Goal: Information Seeking & Learning: Learn about a topic

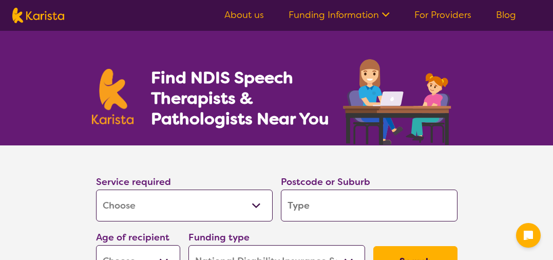
select select "[MEDICAL_DATA]"
select select "NDIS"
select select "[MEDICAL_DATA]"
select select "NDIS"
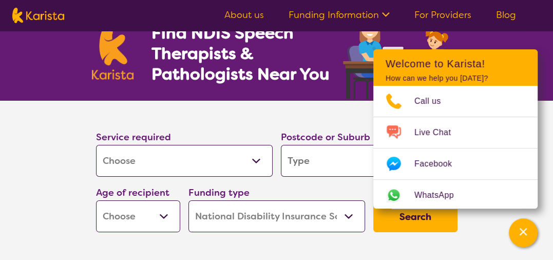
scroll to position [34, 0]
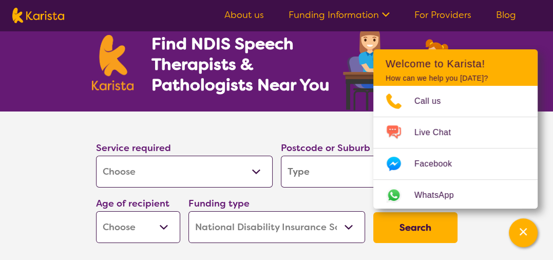
click at [231, 174] on select "Allied Health Assistant Assessment ([MEDICAL_DATA] or [MEDICAL_DATA]) Behaviour…" at bounding box center [184, 172] width 177 height 32
click at [312, 176] on input "search" at bounding box center [369, 172] width 177 height 32
type input "2"
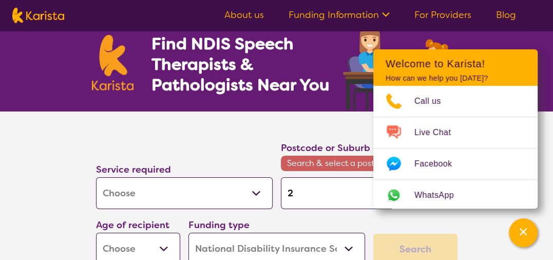
type input "25"
type input "256"
type input "2560"
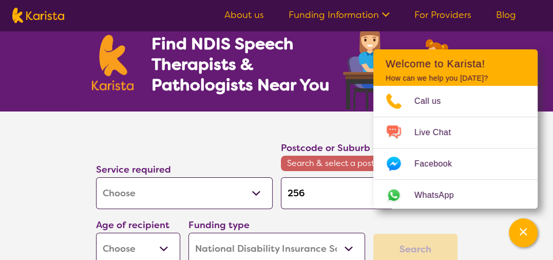
type input "2560"
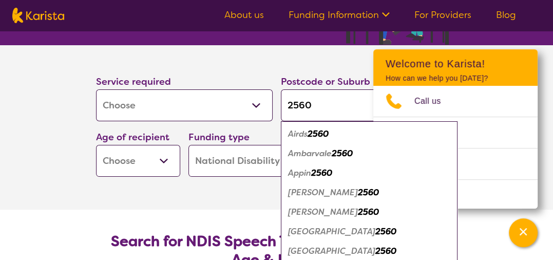
scroll to position [125, 0]
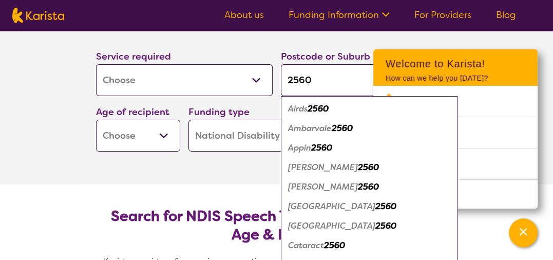
type input "2560"
click at [377, 211] on em "2560" at bounding box center [386, 206] width 21 height 11
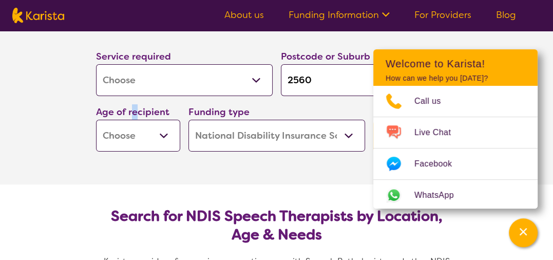
click at [135, 118] on label "Age of recipient" at bounding box center [132, 112] width 73 height 12
click at [140, 144] on select "Early Childhood - 0 to 9 Child - 10 to 11 Adolescent - 12 to 17 Adult - 18 to 6…" at bounding box center [138, 136] width 84 height 32
select select "EC"
click at [97, 122] on select "Early Childhood - 0 to 9 Child - 10 to 11 Adolescent - 12 to 17 Adult - 18 to 6…" at bounding box center [138, 136] width 84 height 32
select select "EC"
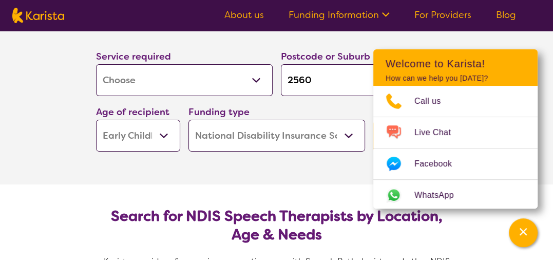
click at [306, 171] on section "Service required Allied Health Assistant Assessment ([MEDICAL_DATA] or [MEDICAL…" at bounding box center [276, 102] width 411 height 164
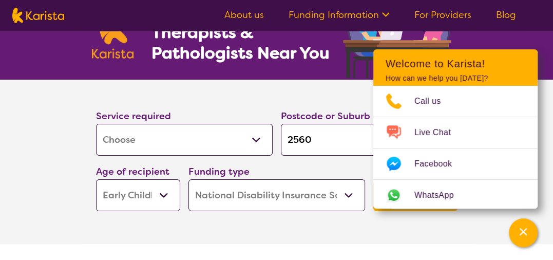
scroll to position [0, 0]
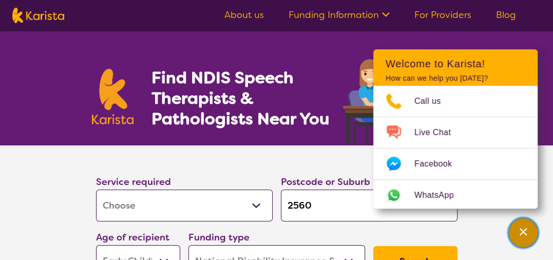
click at [528, 227] on icon "Channel Menu" at bounding box center [523, 232] width 10 height 10
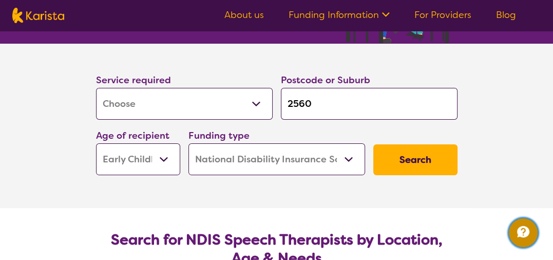
scroll to position [109, 0]
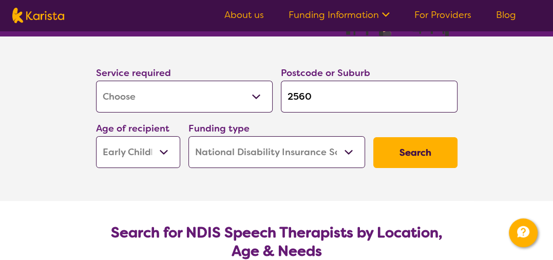
click at [406, 148] on button "Search" at bounding box center [416, 152] width 84 height 31
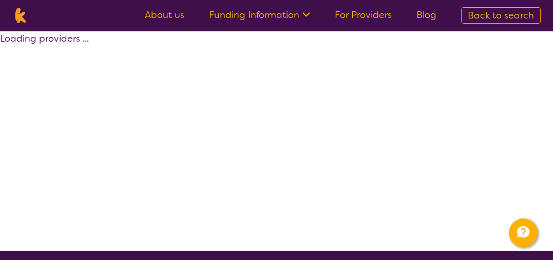
select select "by_score"
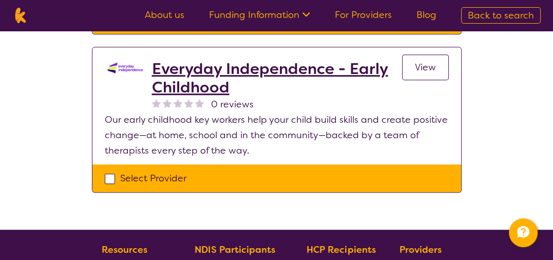
scroll to position [347, 0]
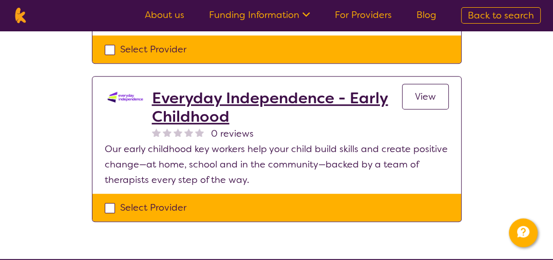
click at [318, 95] on h2 "Everyday Independence - Early Childhood" at bounding box center [277, 107] width 250 height 37
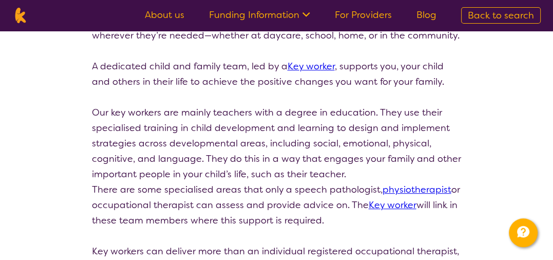
scroll to position [210, 0]
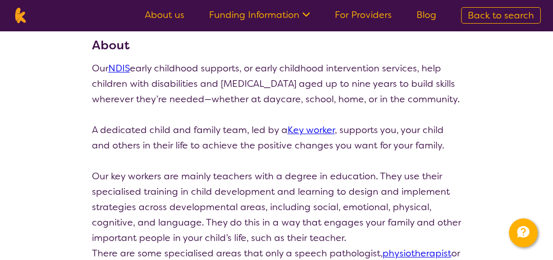
select select "by_score"
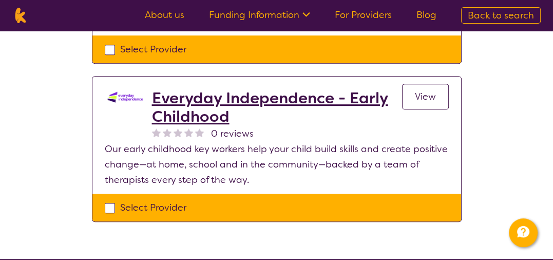
select select "[MEDICAL_DATA]"
select select "EC"
select select "NDIS"
select select "[MEDICAL_DATA]"
select select "EC"
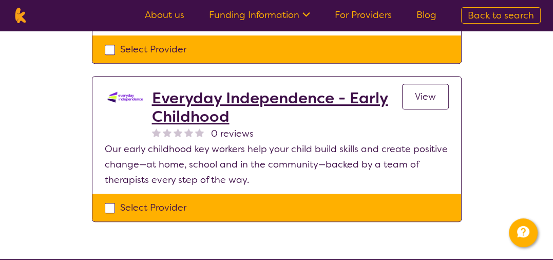
select select "NDIS"
